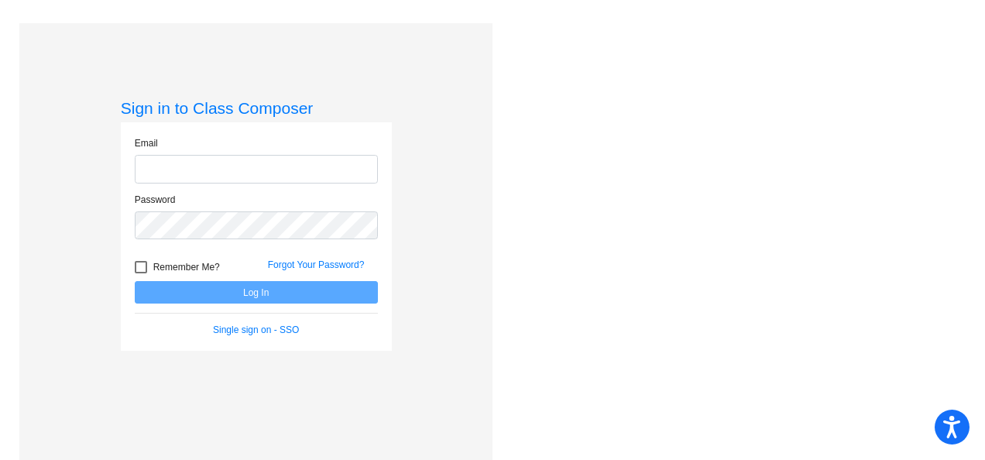
scroll to position [23, 0]
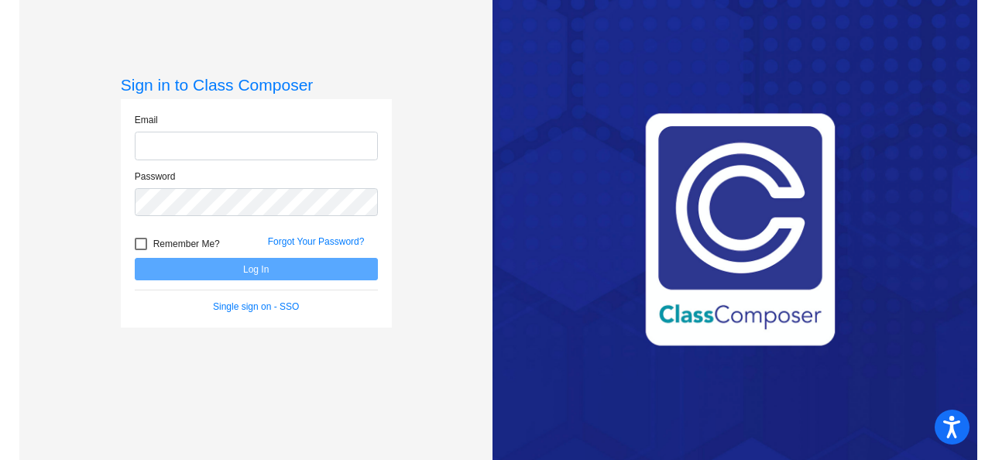
type input "[PERSON_NAME][EMAIL_ADDRESS][DOMAIN_NAME]"
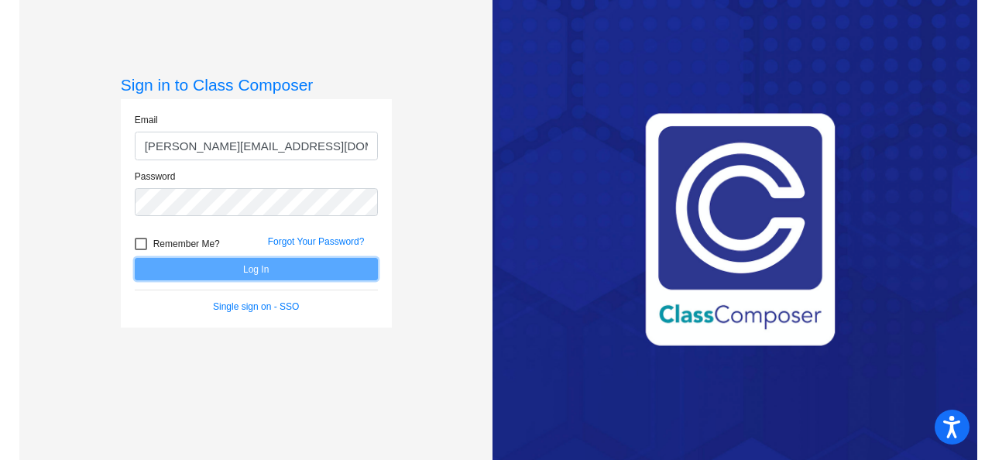
click at [212, 271] on button "Log In" at bounding box center [256, 269] width 243 height 22
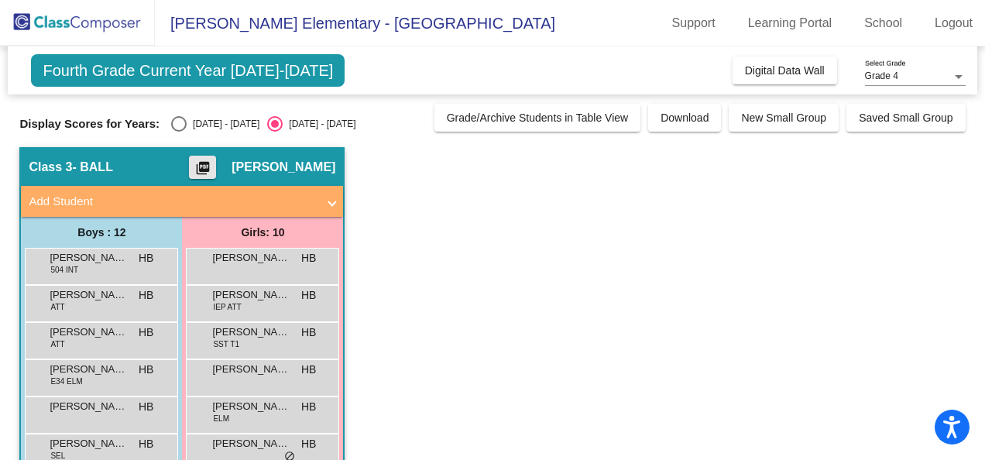
click at [212, 166] on mat-icon "picture_as_pdf" at bounding box center [203, 171] width 19 height 22
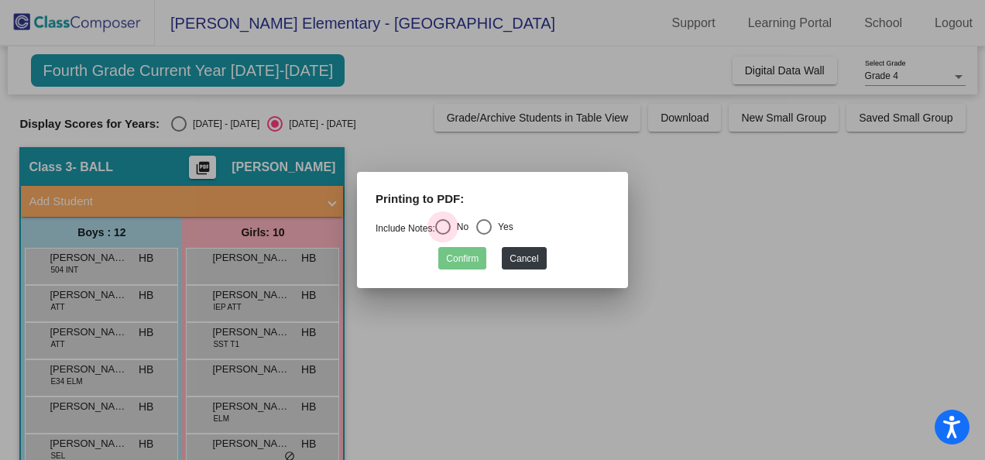
click at [444, 224] on div "Select an option" at bounding box center [442, 226] width 15 height 15
click at [443, 235] on input "No" at bounding box center [442, 235] width 1 height 1
radio input "true"
click at [461, 254] on button "Confirm" at bounding box center [462, 258] width 48 height 22
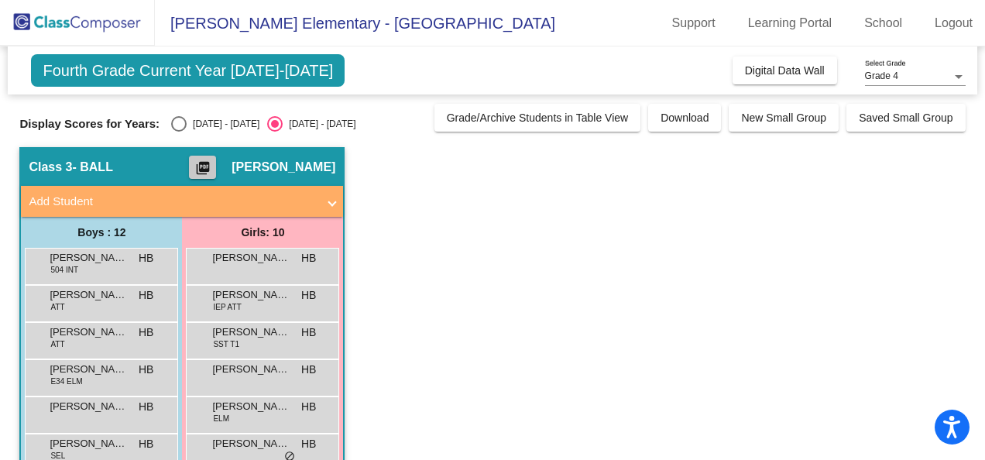
click at [212, 164] on mat-icon "picture_as_pdf" at bounding box center [203, 171] width 19 height 22
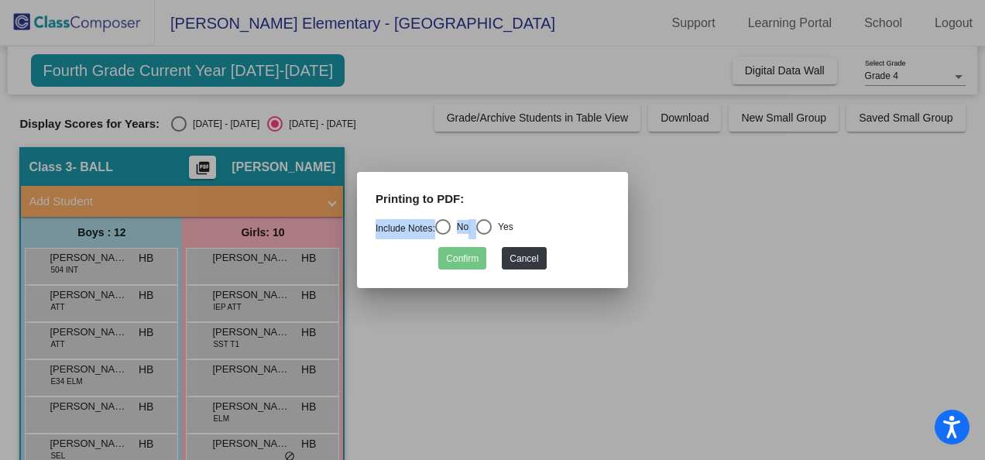
click at [493, 219] on form "Printing to PDF: Include Notes: No Yes Confirm Cancel" at bounding box center [492, 230] width 234 height 80
drag, startPoint x: 493, startPoint y: 219, endPoint x: 489, endPoint y: 228, distance: 10.1
click at [489, 228] on div "Select an option" at bounding box center [483, 226] width 15 height 15
click at [484, 235] on input "Yes" at bounding box center [483, 235] width 1 height 1
radio input "true"
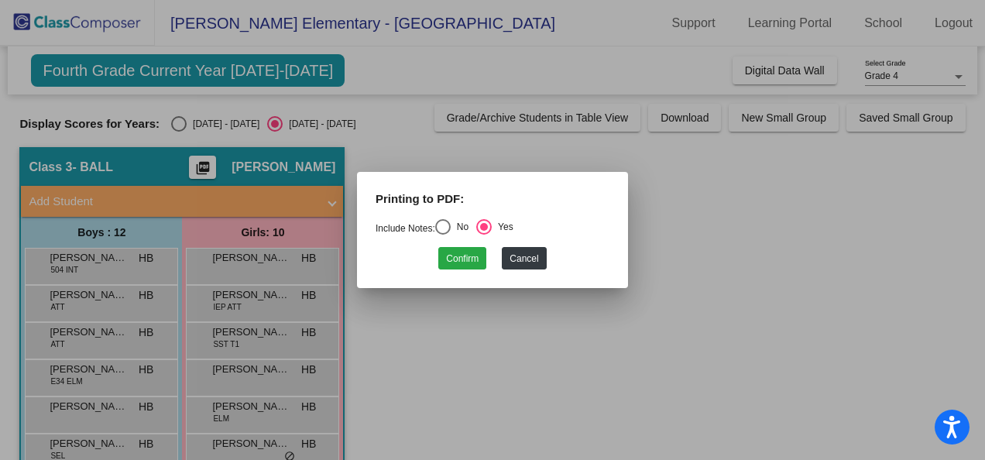
click at [672, 244] on div at bounding box center [492, 230] width 985 height 460
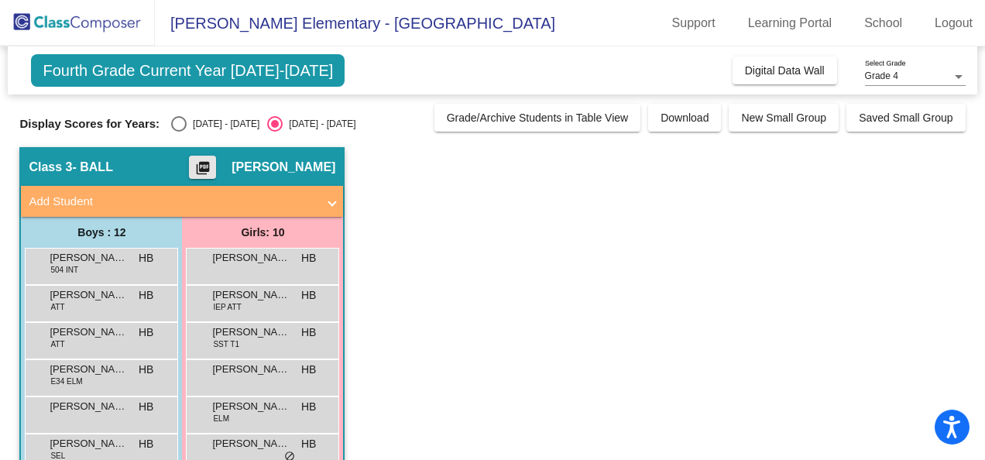
click at [212, 164] on mat-icon "picture_as_pdf" at bounding box center [203, 171] width 19 height 22
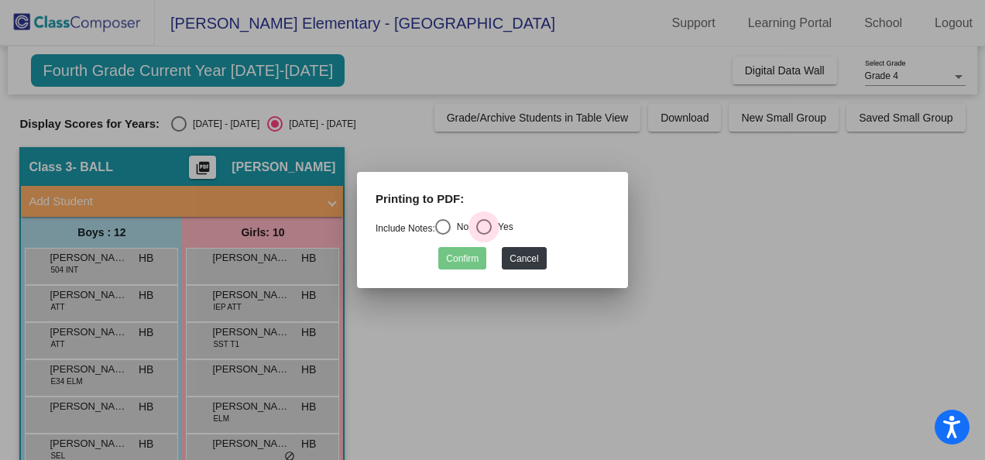
click at [485, 226] on div "Select an option" at bounding box center [483, 226] width 15 height 15
click at [484, 235] on input "Yes" at bounding box center [483, 235] width 1 height 1
radio input "true"
click at [472, 257] on button "Confirm" at bounding box center [462, 258] width 48 height 22
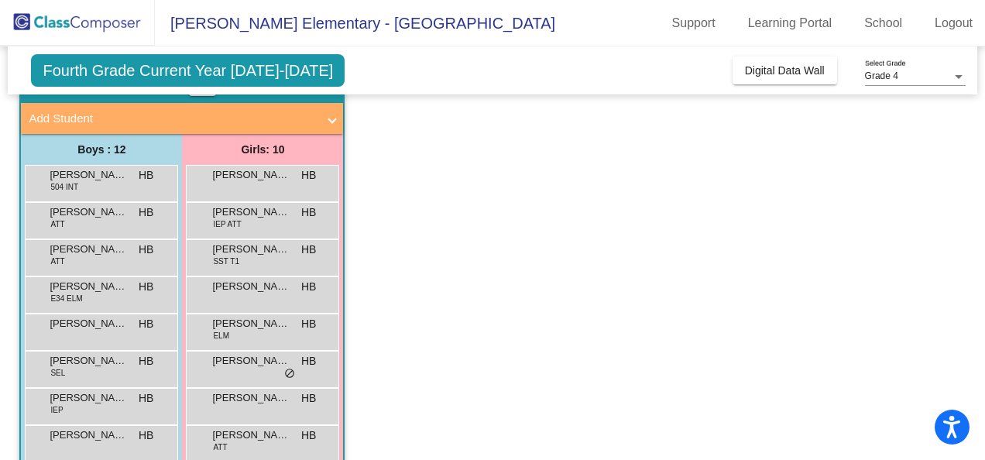
scroll to position [46, 0]
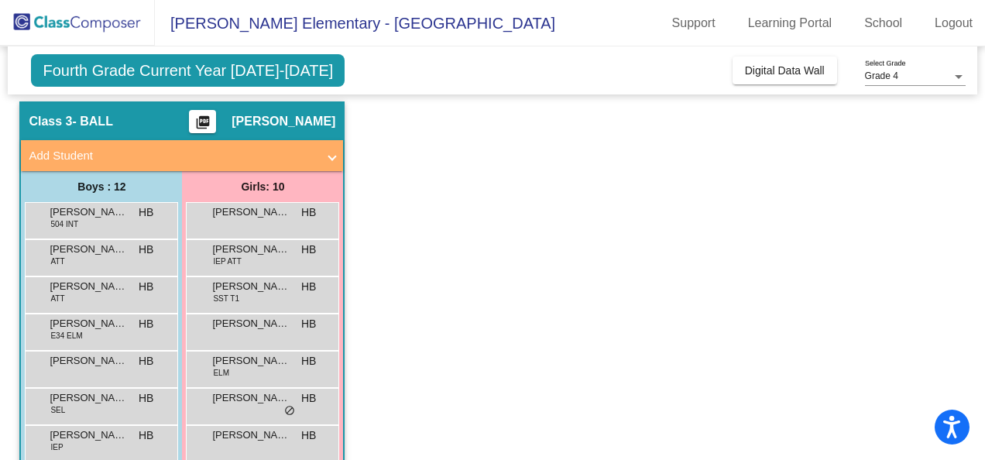
click at [333, 157] on span at bounding box center [332, 156] width 6 height 18
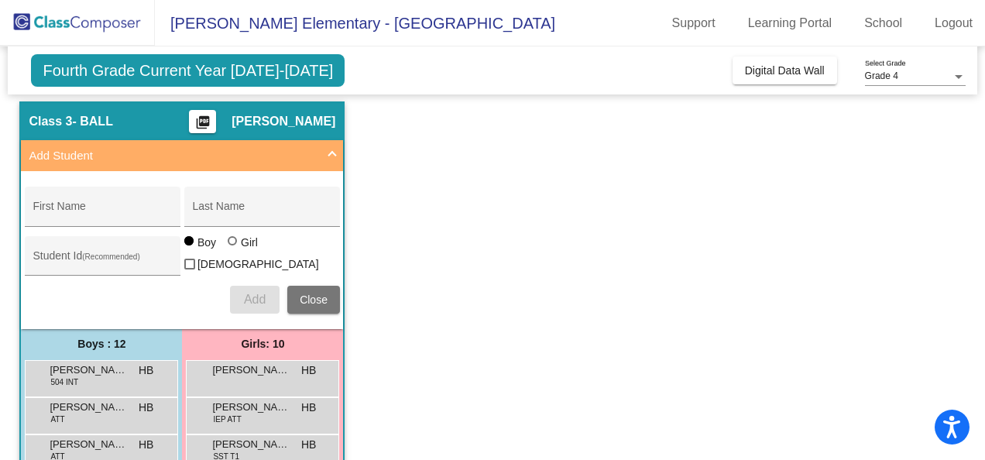
click at [333, 156] on span at bounding box center [332, 156] width 6 height 18
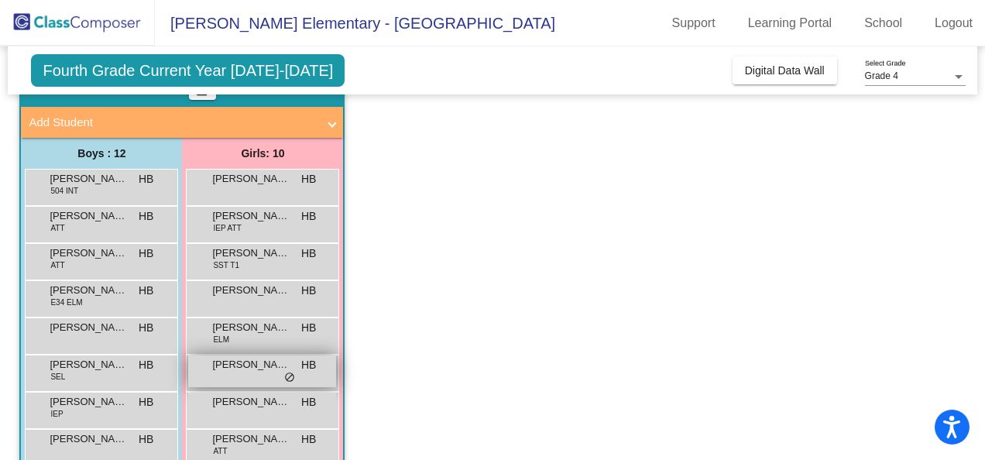
scroll to position [104, 0]
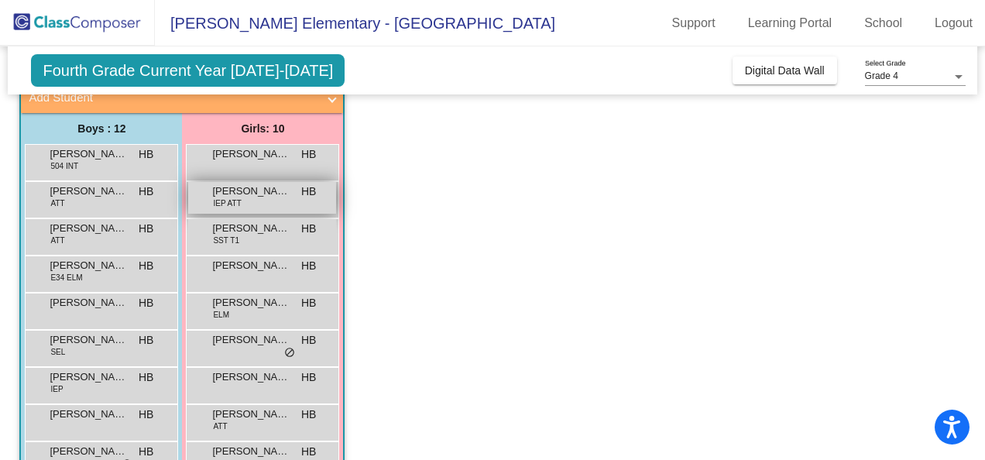
click at [265, 193] on span "[PERSON_NAME]" at bounding box center [250, 190] width 77 height 15
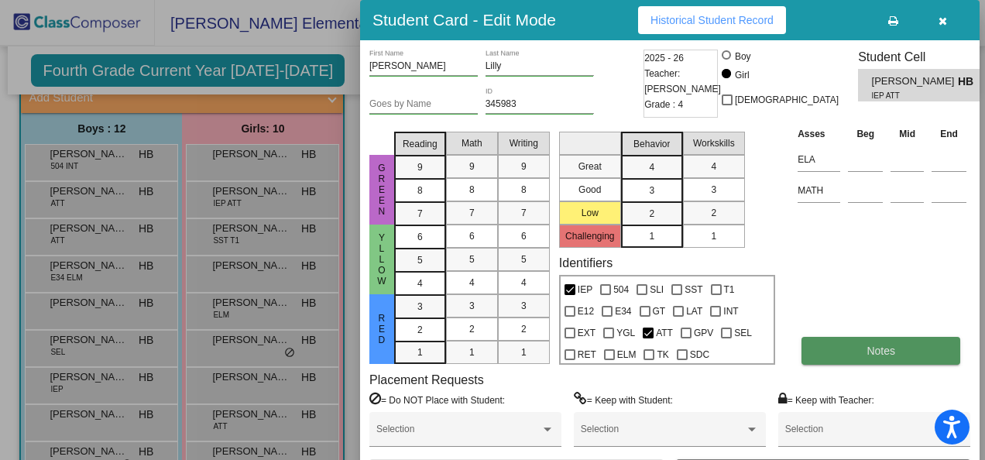
click at [868, 351] on span "Notes" at bounding box center [880, 351] width 29 height 12
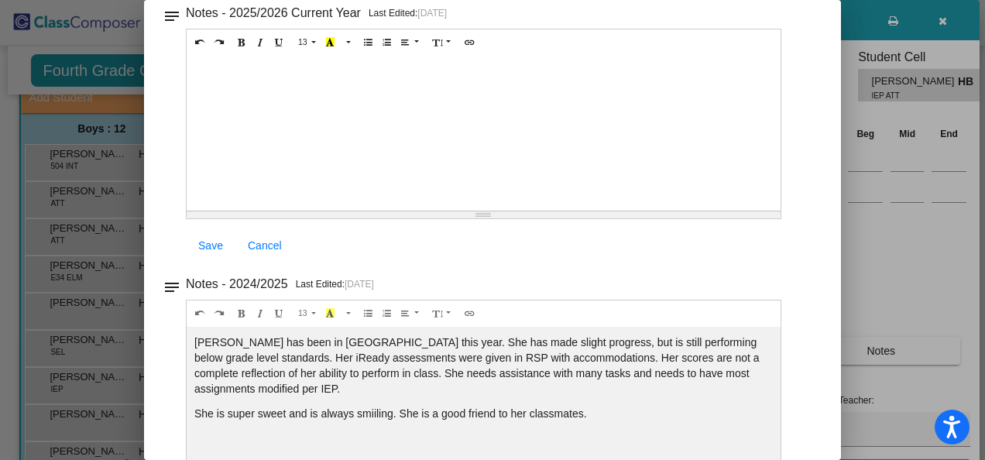
scroll to position [0, 0]
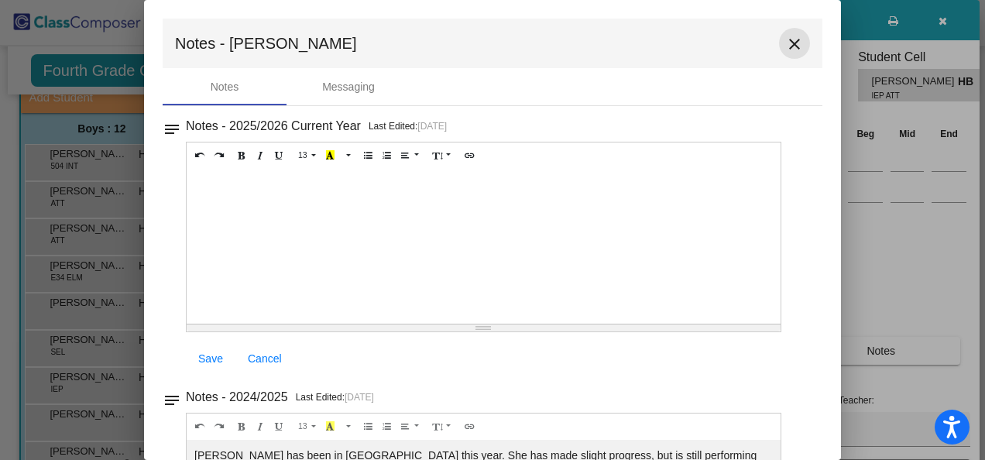
click at [787, 48] on mat-icon "close" at bounding box center [794, 44] width 19 height 19
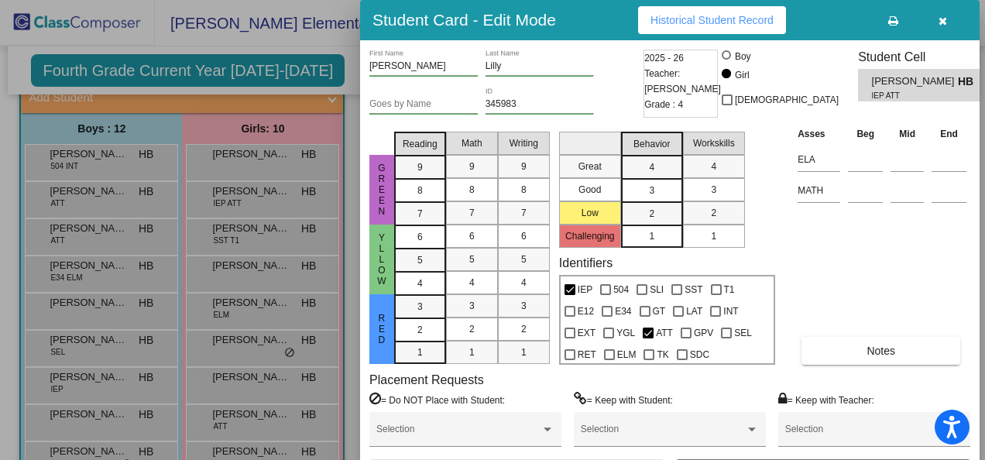
click at [333, 56] on div at bounding box center [492, 230] width 985 height 460
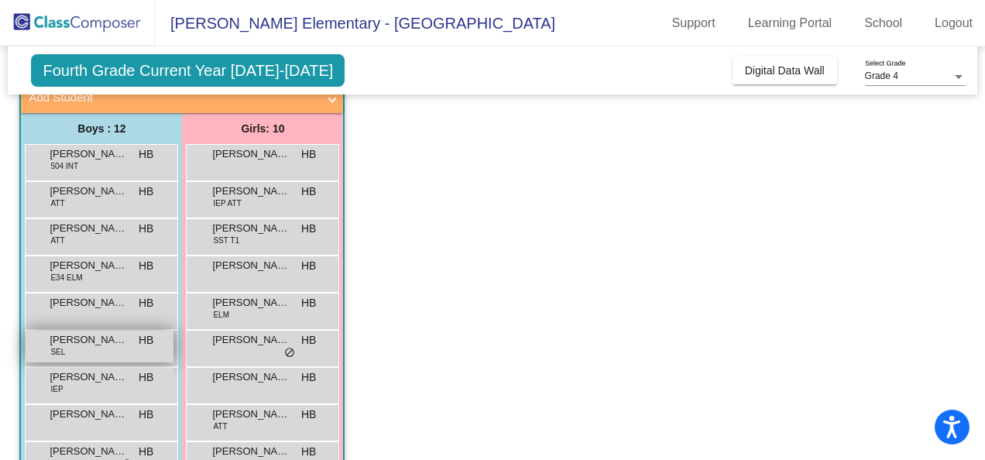
click at [87, 343] on span "[PERSON_NAME]" at bounding box center [88, 339] width 77 height 15
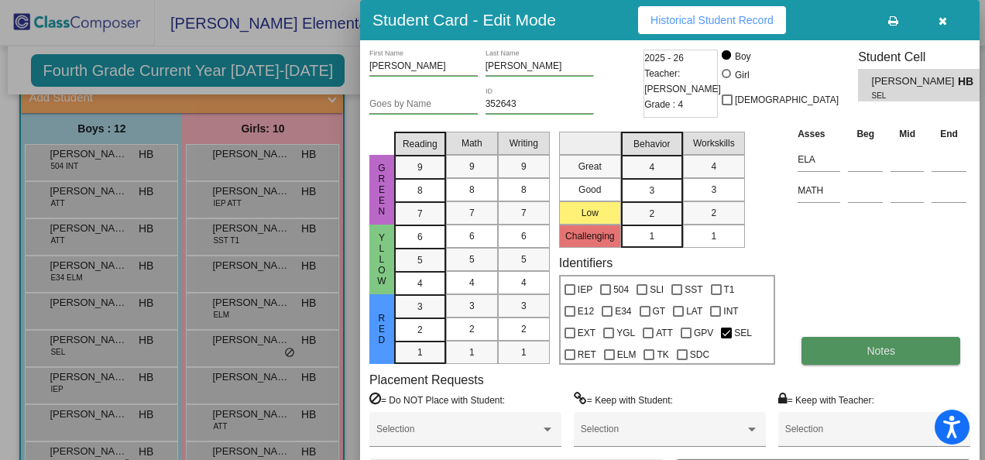
click at [855, 358] on button "Notes" at bounding box center [880, 351] width 159 height 28
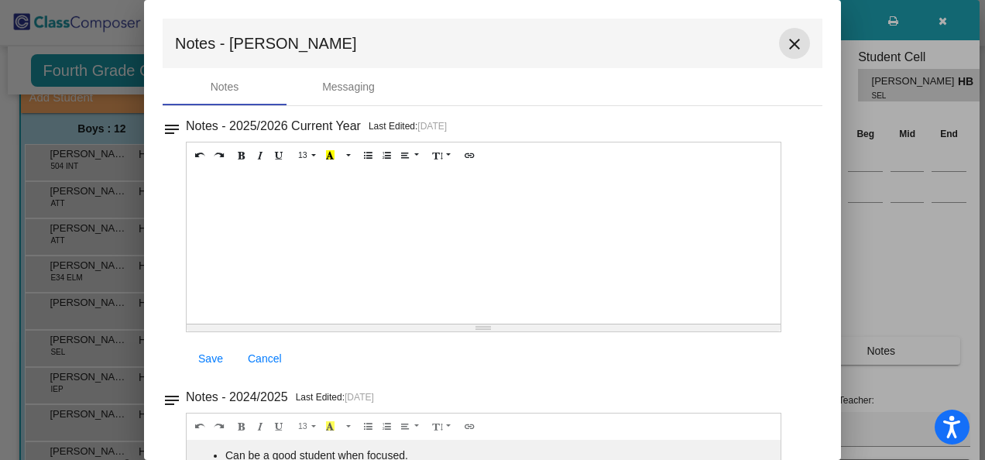
click at [785, 35] on mat-icon "close" at bounding box center [794, 44] width 19 height 19
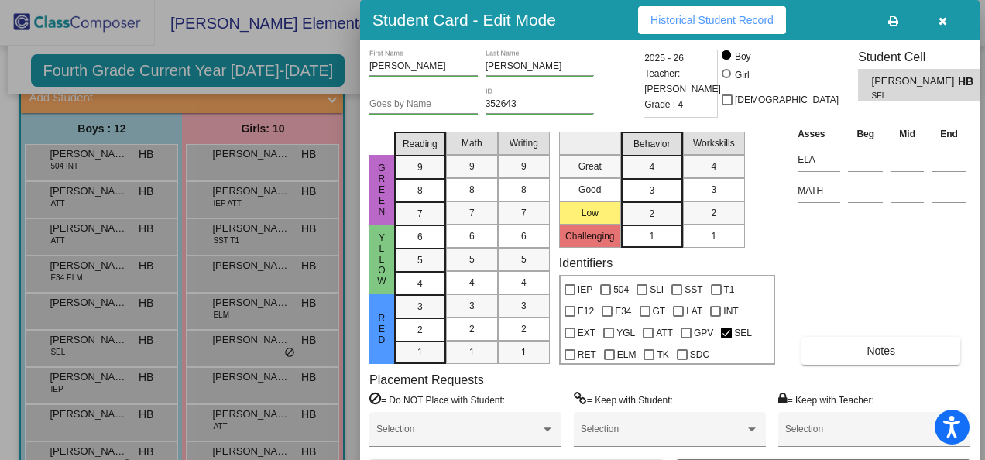
click at [330, 71] on div at bounding box center [492, 230] width 985 height 460
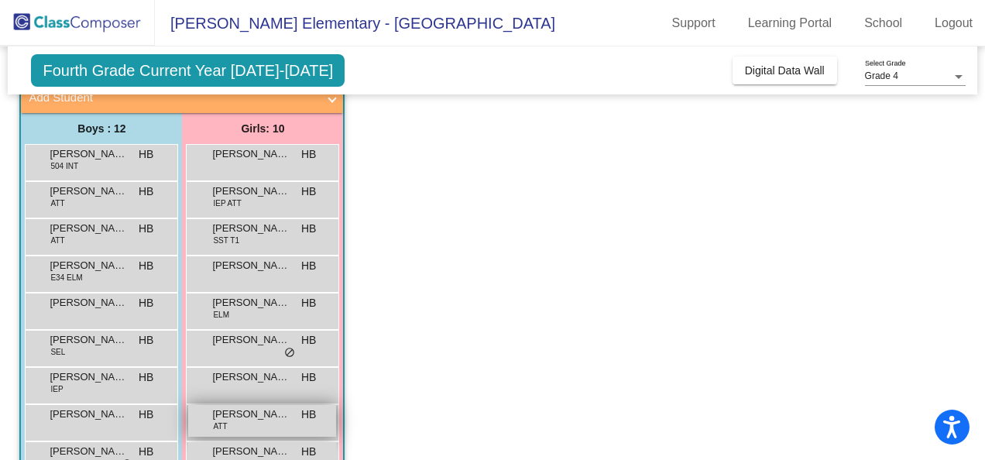
click at [269, 419] on span "[PERSON_NAME]" at bounding box center [250, 413] width 77 height 15
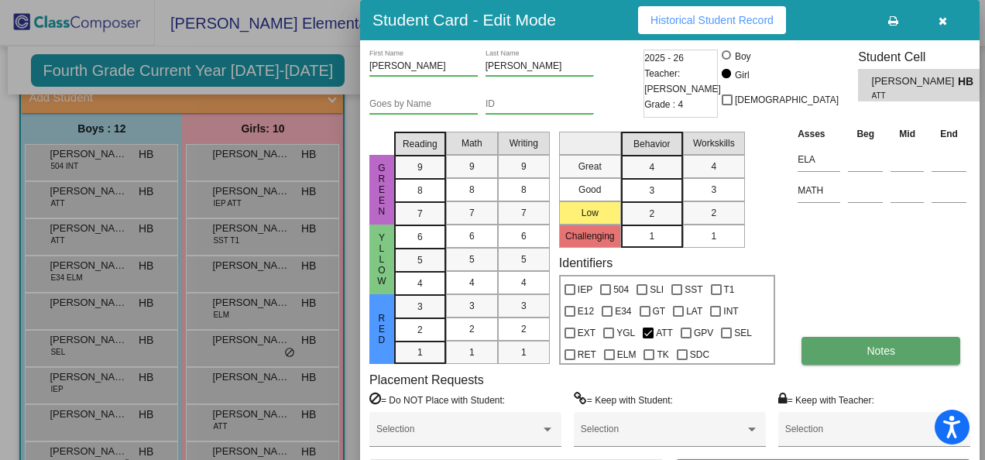
click at [888, 351] on span "Notes" at bounding box center [880, 351] width 29 height 12
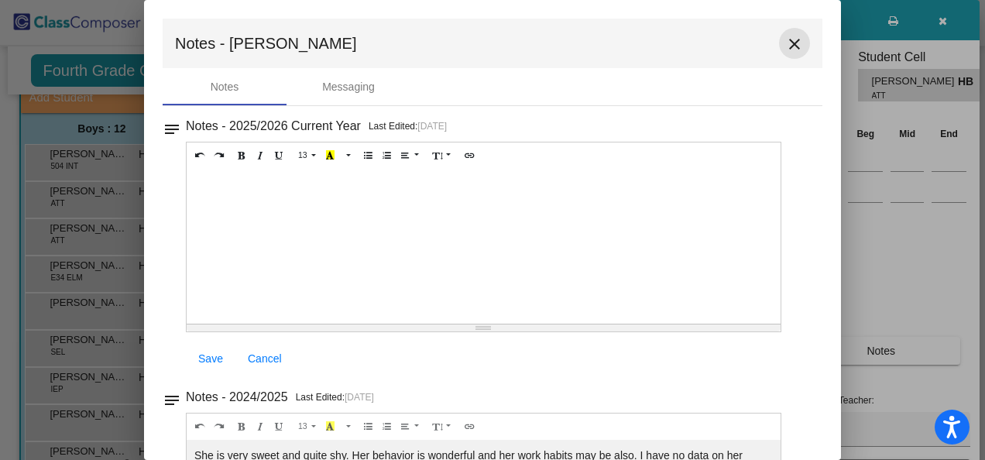
click at [787, 43] on mat-icon "close" at bounding box center [794, 44] width 19 height 19
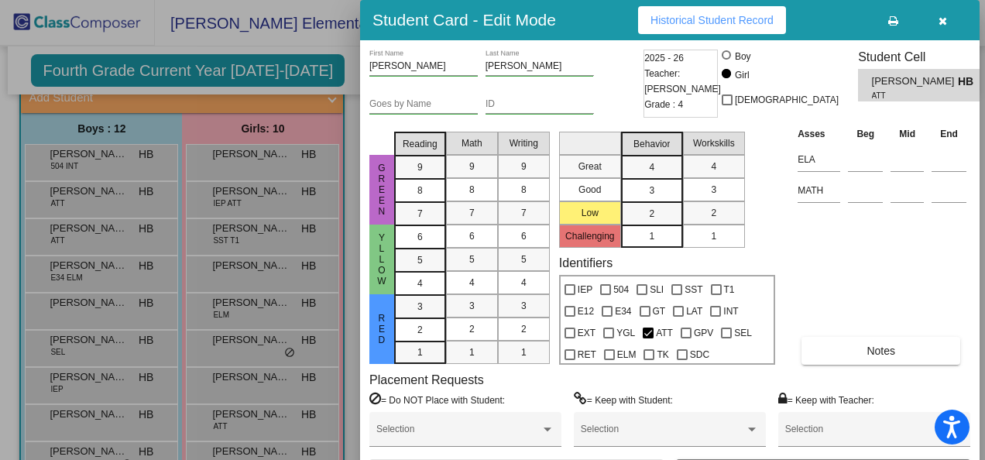
click at [723, 20] on span "Historical Student Record" at bounding box center [711, 20] width 123 height 12
click at [349, 50] on div at bounding box center [492, 230] width 985 height 460
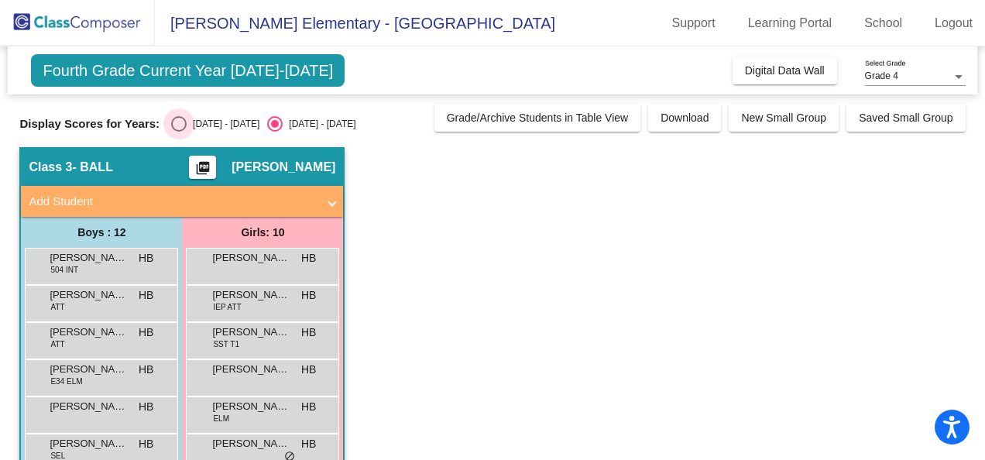
click at [171, 118] on div "Select an option" at bounding box center [178, 123] width 15 height 15
click at [178, 132] on input "[DATE] - [DATE]" at bounding box center [178, 132] width 1 height 1
radio input "true"
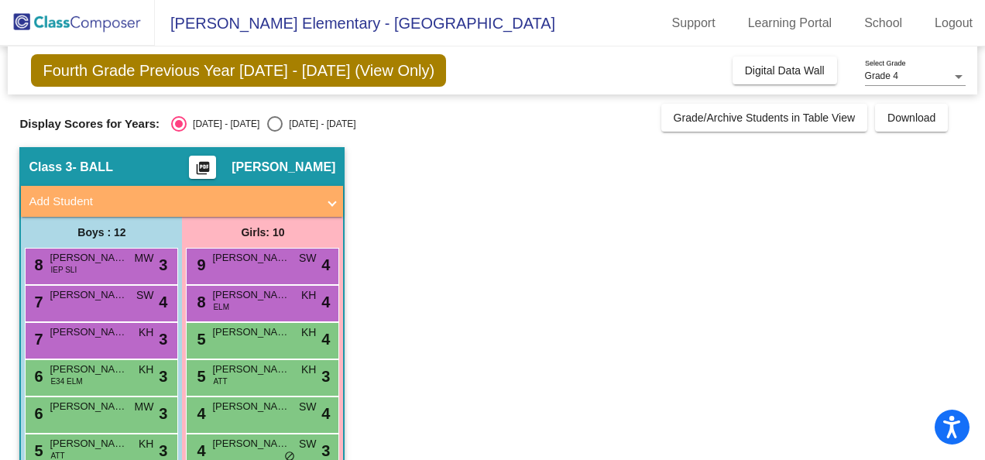
click at [212, 163] on mat-icon "picture_as_pdf" at bounding box center [203, 171] width 19 height 22
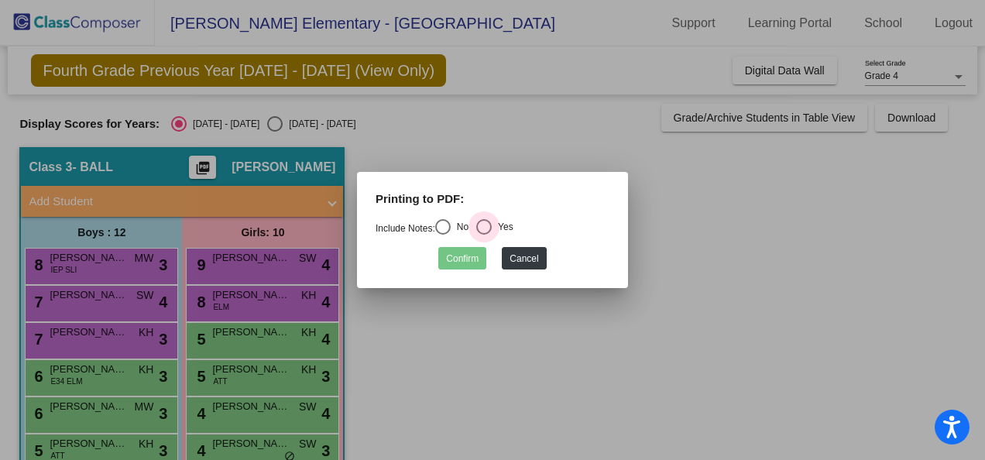
click at [488, 222] on div "Select an option" at bounding box center [483, 226] width 15 height 15
click at [484, 235] on input "Yes" at bounding box center [483, 235] width 1 height 1
radio input "true"
click at [469, 252] on button "Confirm" at bounding box center [462, 258] width 48 height 22
